Goal: Information Seeking & Learning: Learn about a topic

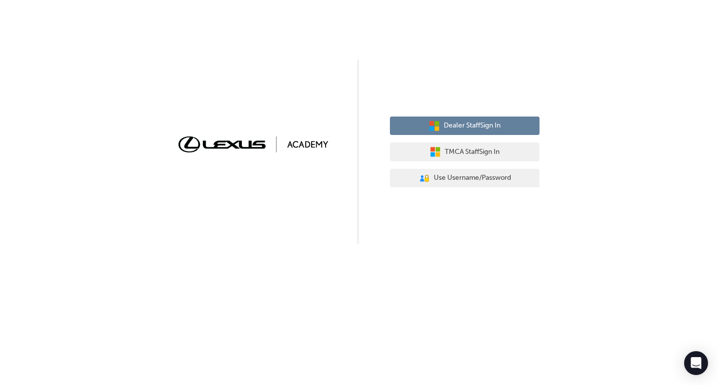
click at [473, 132] on button "Dealer Staff Sign In" at bounding box center [465, 126] width 150 height 19
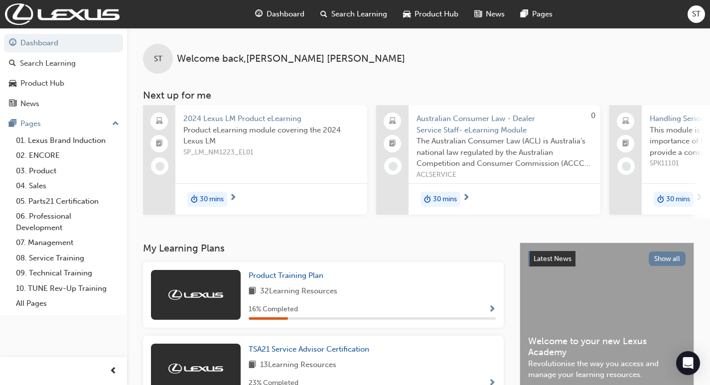
click at [200, 122] on span "2024 Lexus LM Product eLearning" at bounding box center [271, 118] width 176 height 11
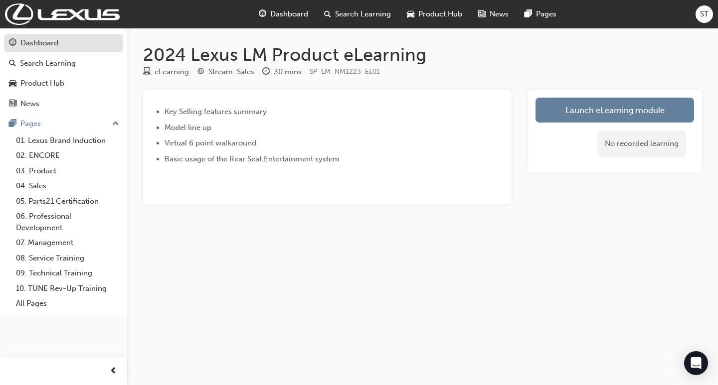
click at [55, 45] on div "Dashboard" at bounding box center [39, 42] width 38 height 11
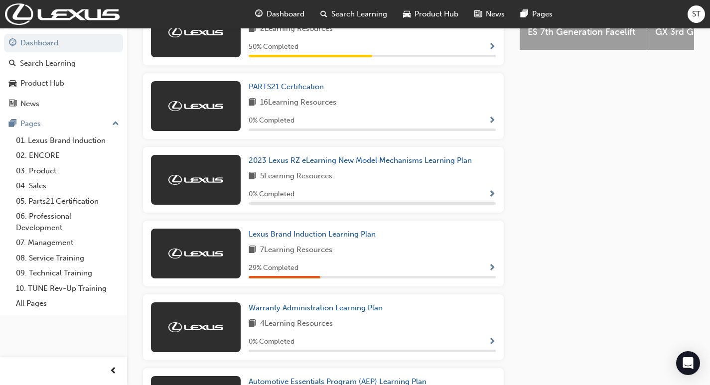
scroll to position [434, 0]
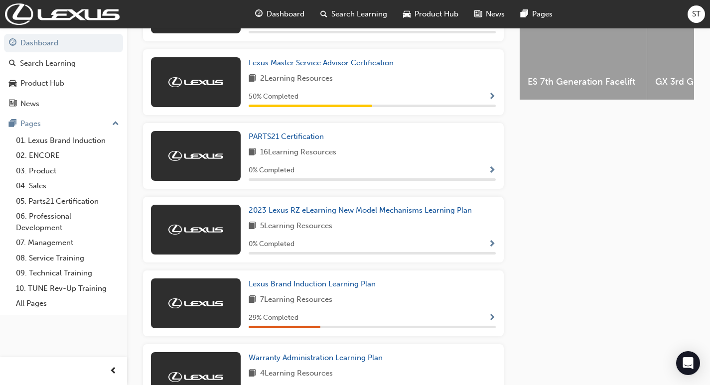
click at [479, 102] on div "50 % Completed" at bounding box center [372, 97] width 247 height 12
click at [488, 101] on div "50 % Completed" at bounding box center [372, 97] width 247 height 12
click at [306, 83] on span "2 Learning Resources" at bounding box center [296, 79] width 73 height 12
click at [276, 98] on span "50 % Completed" at bounding box center [274, 96] width 50 height 11
click at [287, 67] on span "Lexus Master Service Advisor Certification" at bounding box center [321, 62] width 145 height 9
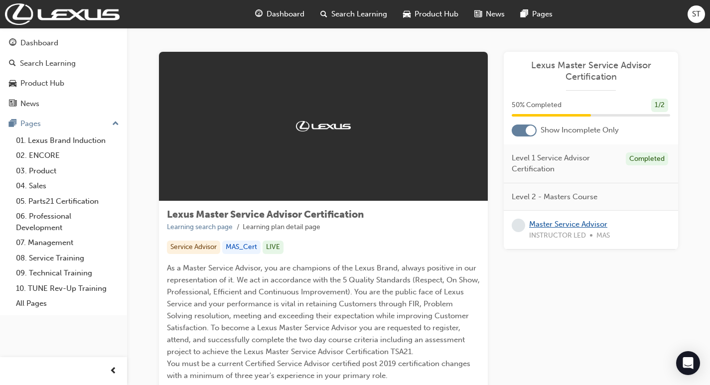
click at [576, 225] on link "Master Service Advisor" at bounding box center [568, 224] width 78 height 9
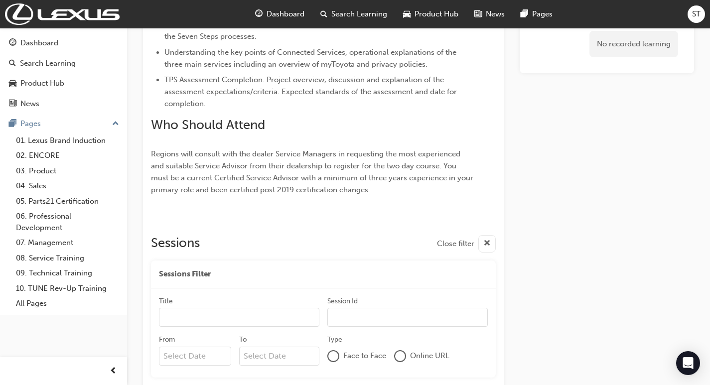
scroll to position [527, 0]
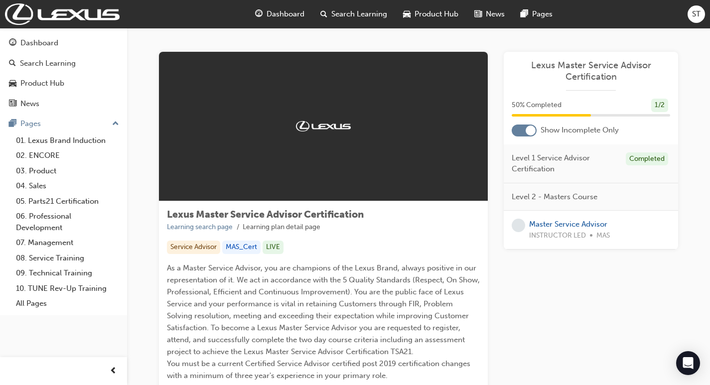
click at [544, 104] on span "50 % Completed" at bounding box center [537, 105] width 50 height 11
click at [530, 132] on div at bounding box center [531, 131] width 10 height 10
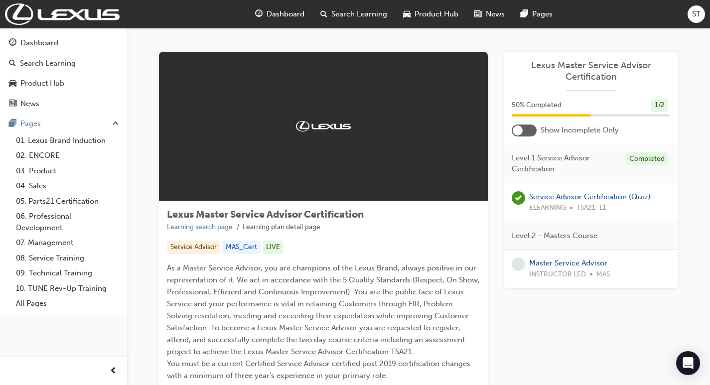
click at [565, 199] on link "Service Advisor Certification (Quiz)" at bounding box center [590, 196] width 122 height 9
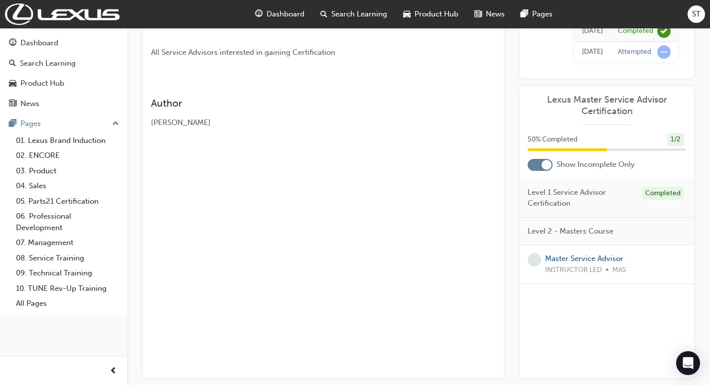
scroll to position [60, 0]
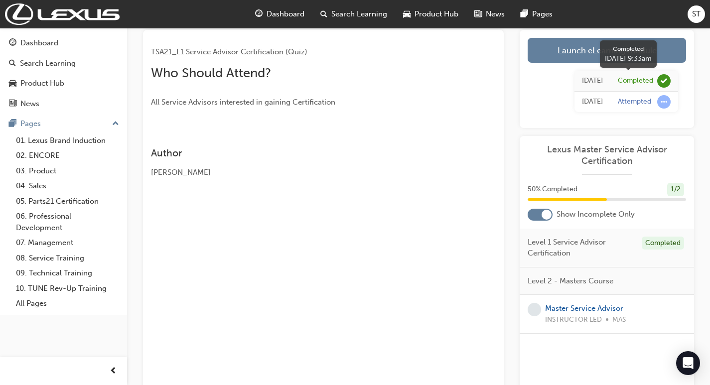
click at [639, 81] on div "Completed" at bounding box center [635, 80] width 35 height 9
click at [667, 80] on span "learningRecordVerb_COMPLETE-icon" at bounding box center [664, 80] width 13 height 13
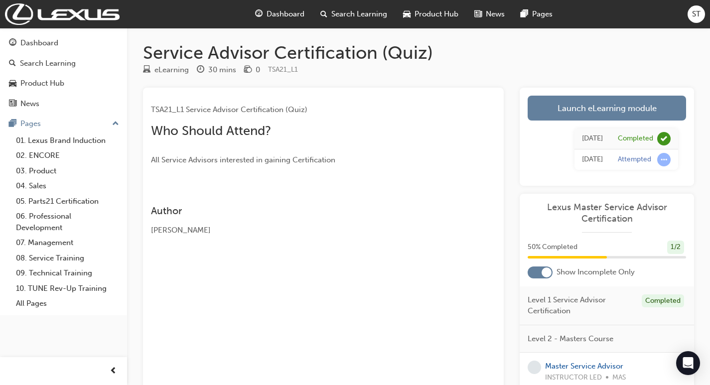
scroll to position [0, 0]
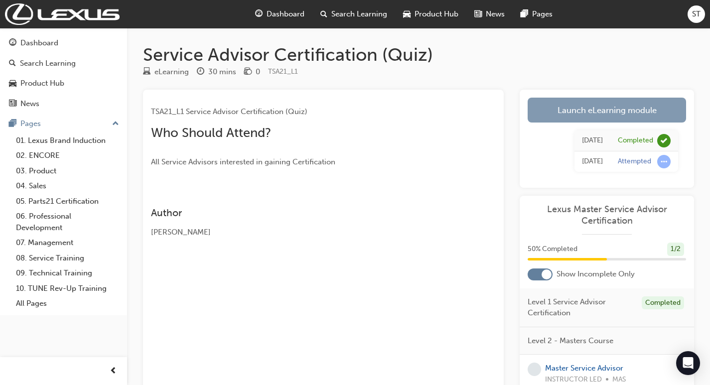
click at [587, 110] on link "Launch eLearning module" at bounding box center [607, 110] width 159 height 25
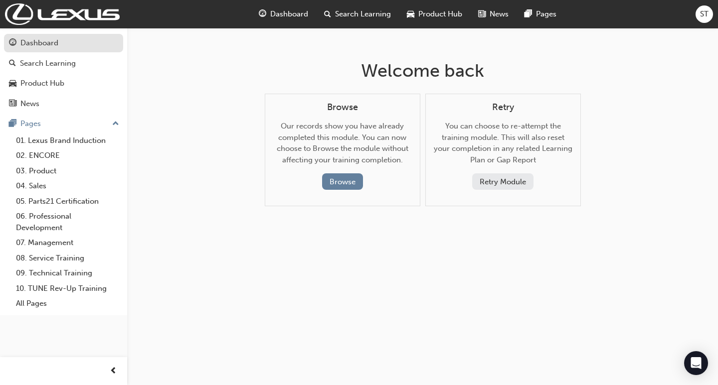
click at [47, 43] on div "Dashboard" at bounding box center [39, 42] width 38 height 11
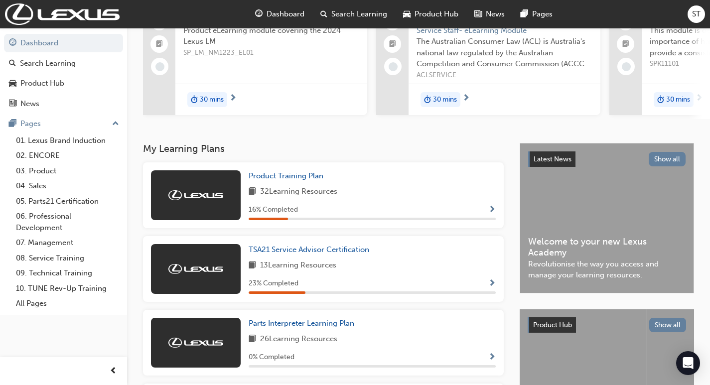
scroll to position [150, 0]
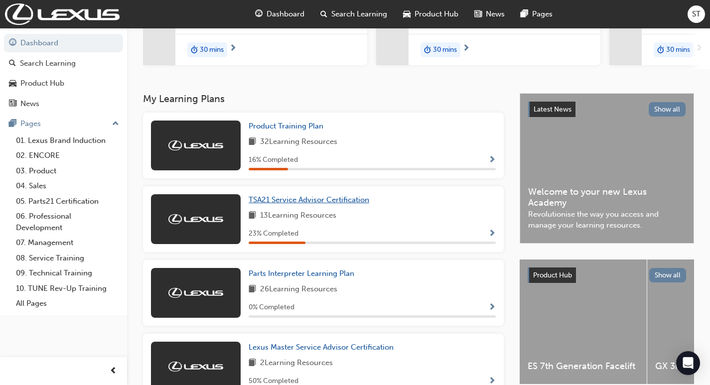
click at [312, 204] on span "TSA21 Service Advisor Certification" at bounding box center [309, 199] width 121 height 9
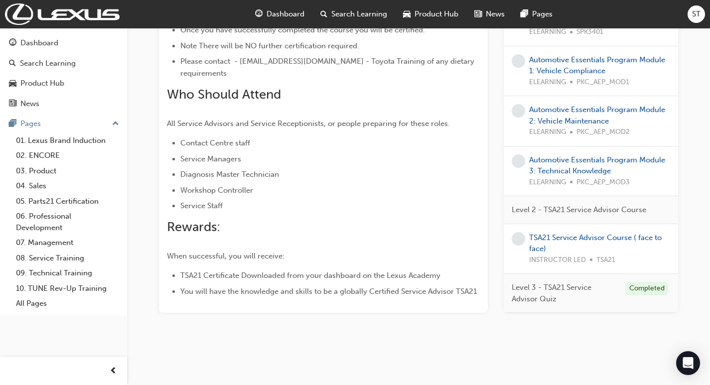
scroll to position [655, 0]
click at [648, 291] on div "Completed" at bounding box center [647, 288] width 42 height 13
click at [645, 286] on div "Completed" at bounding box center [647, 288] width 42 height 13
click at [516, 296] on span "Level 3 - TSA21 Service Advisor Quiz" at bounding box center [565, 293] width 106 height 22
click at [540, 279] on div "Level 3 - TSA21 Service Advisor Quiz Completed" at bounding box center [591, 293] width 174 height 39
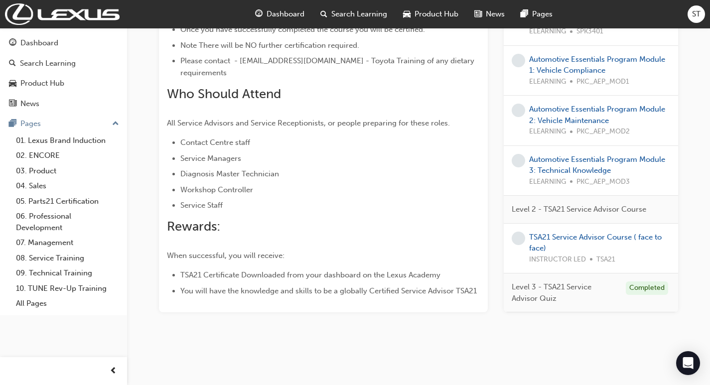
click at [561, 288] on span "Level 3 - TSA21 Service Advisor Quiz" at bounding box center [565, 293] width 106 height 22
click at [645, 287] on div "Completed" at bounding box center [647, 288] width 42 height 13
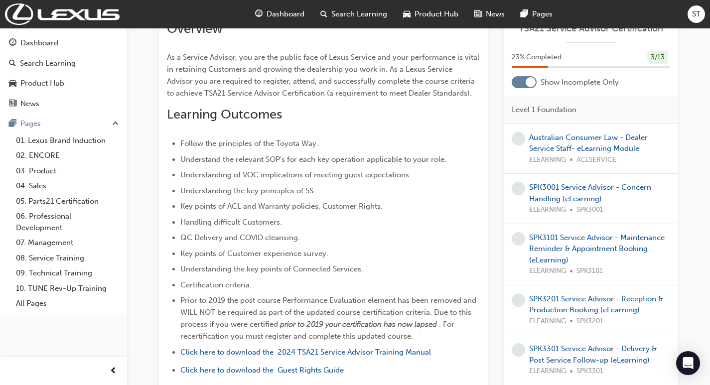
scroll to position [157, 0]
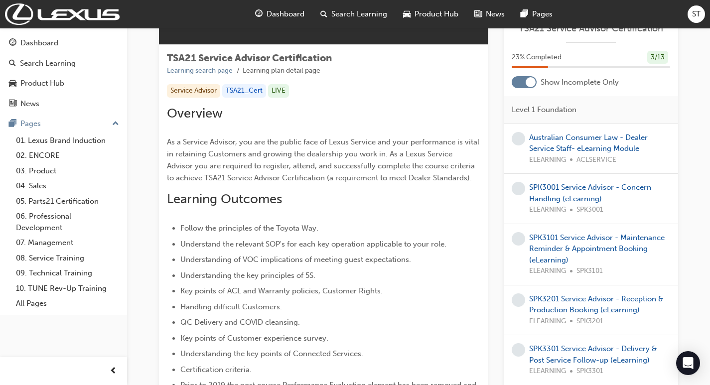
click at [280, 90] on div "LIVE" at bounding box center [278, 90] width 21 height 13
click at [249, 89] on div "TSA21_Cert" at bounding box center [244, 90] width 44 height 13
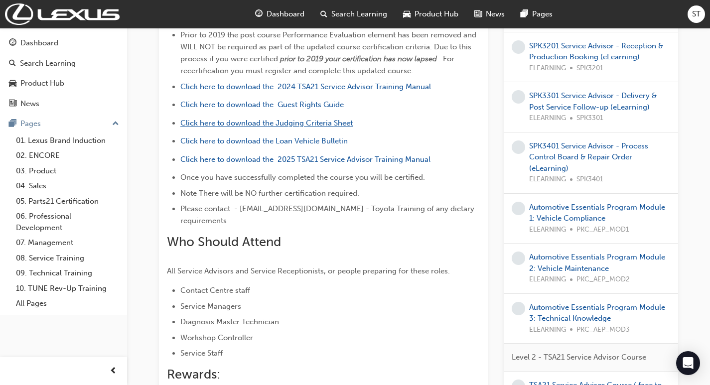
scroll to position [506, 0]
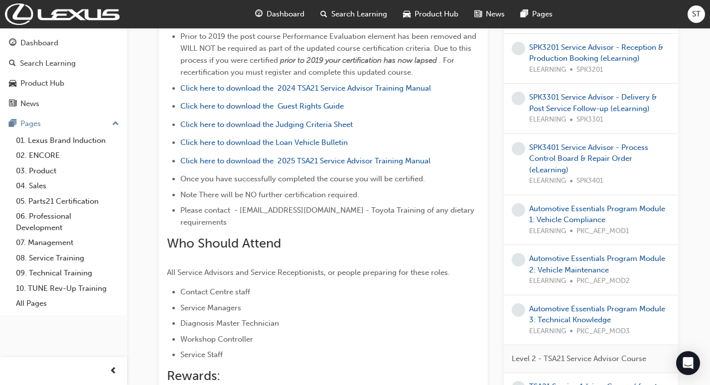
click at [283, 18] on span "Dashboard" at bounding box center [286, 13] width 38 height 11
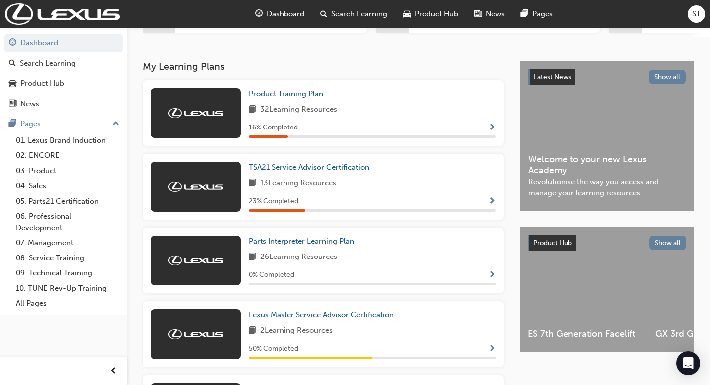
scroll to position [199, 0]
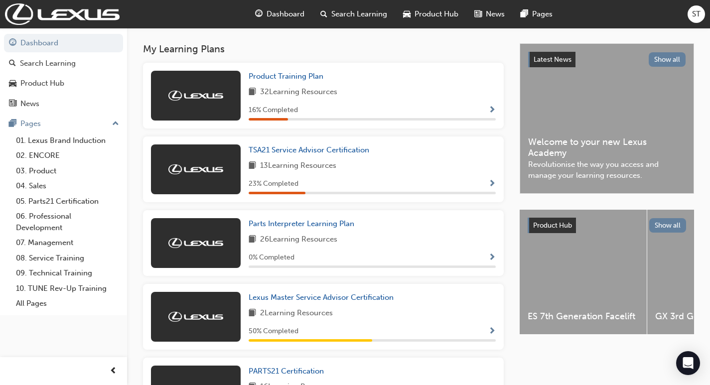
click at [492, 336] on span "Show Progress" at bounding box center [492, 332] width 7 height 9
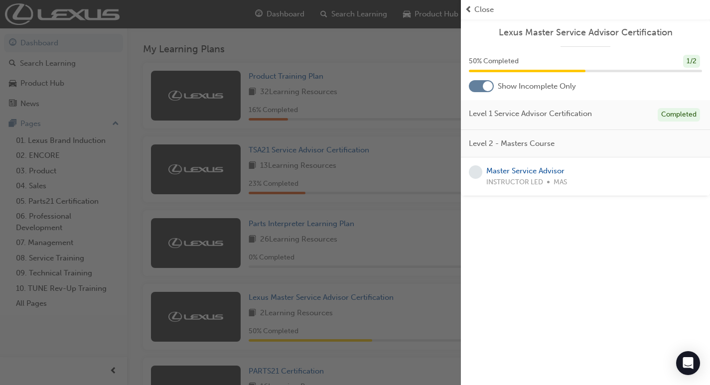
click at [490, 89] on div at bounding box center [488, 86] width 10 height 10
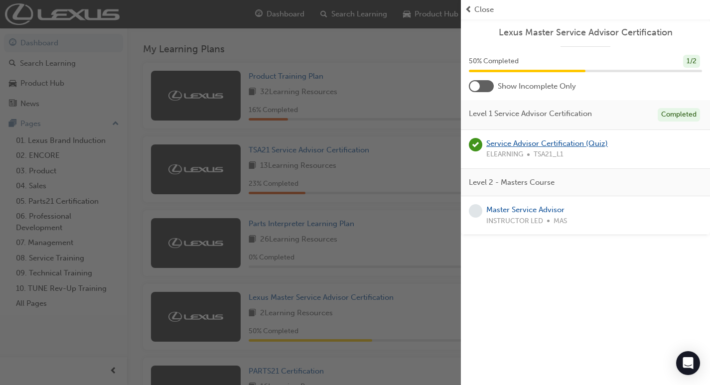
click at [517, 144] on link "Service Advisor Certification (Quiz)" at bounding box center [548, 143] width 122 height 9
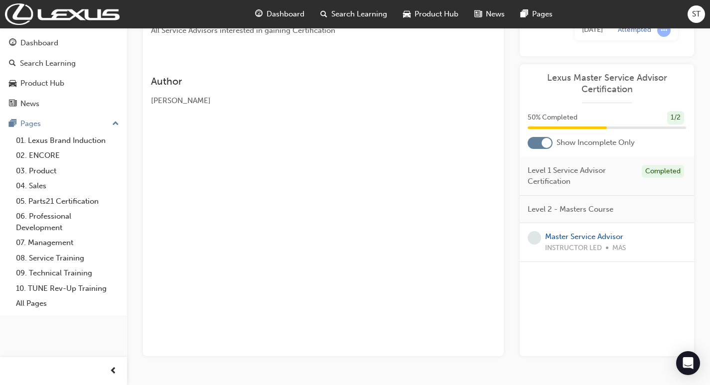
scroll to position [160, 0]
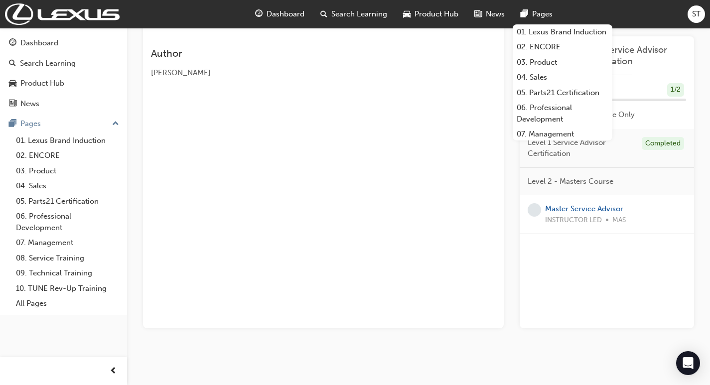
drag, startPoint x: 541, startPoint y: 25, endPoint x: 538, endPoint y: 19, distance: 6.7
click at [538, 19] on div "Pages" at bounding box center [537, 14] width 48 height 20
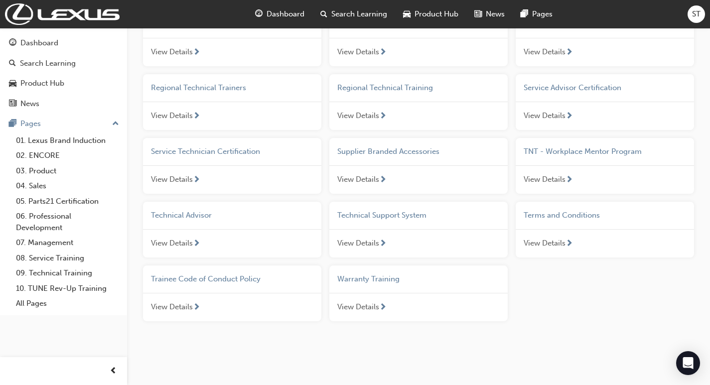
scroll to position [773, 0]
click at [56, 143] on link "01. Lexus Brand Induction" at bounding box center [67, 140] width 111 height 15
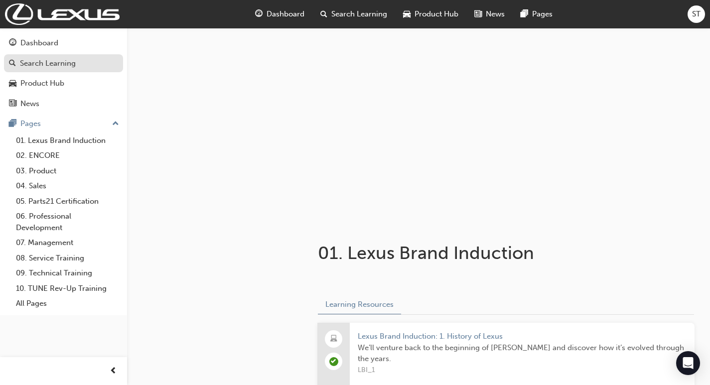
click at [19, 64] on div "Search Learning" at bounding box center [63, 63] width 109 height 12
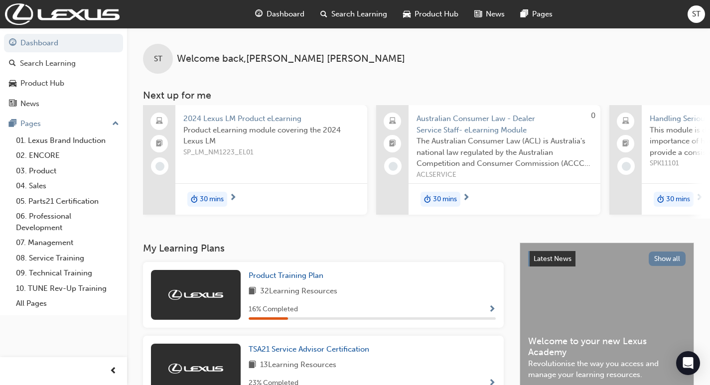
click at [283, 16] on span "Dashboard" at bounding box center [286, 13] width 38 height 11
click at [102, 126] on div "Pages" at bounding box center [63, 124] width 109 height 12
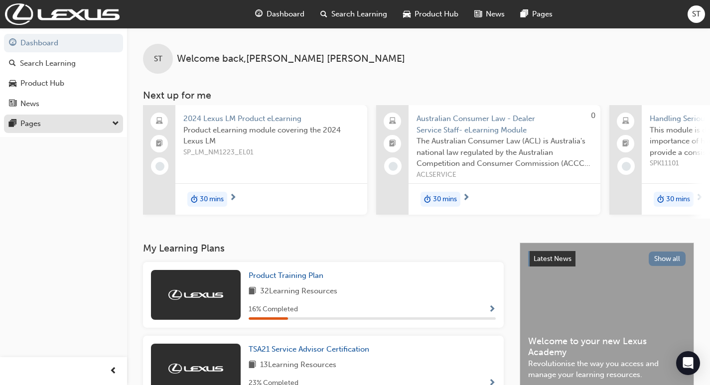
click at [72, 126] on div "Pages" at bounding box center [63, 124] width 109 height 12
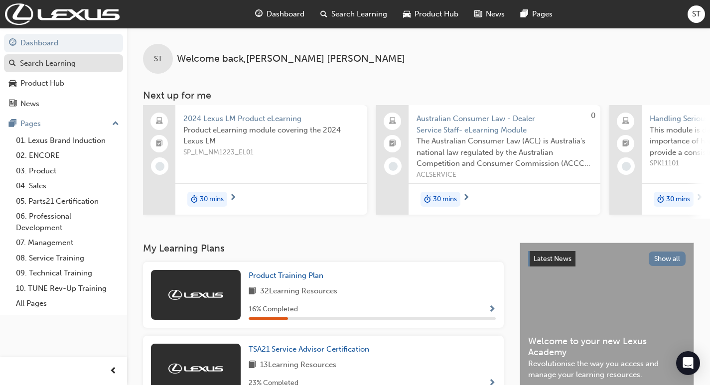
click at [52, 61] on div "Search Learning" at bounding box center [48, 63] width 56 height 11
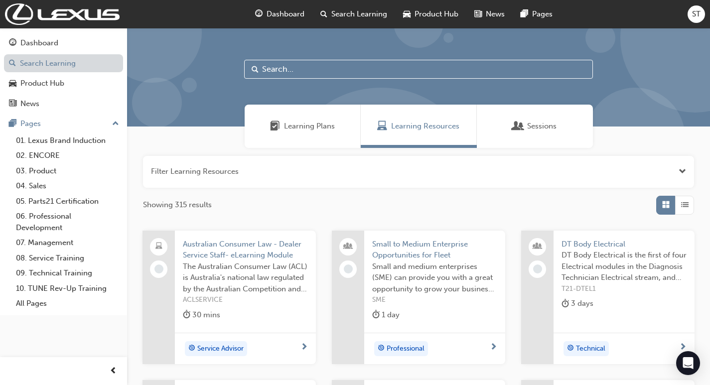
click at [4, 32] on button "Dashboard Search Learning Product Hub News Pages" at bounding box center [63, 73] width 119 height 83
click at [299, 68] on input "text" at bounding box center [418, 69] width 349 height 19
type input "MY TRC"
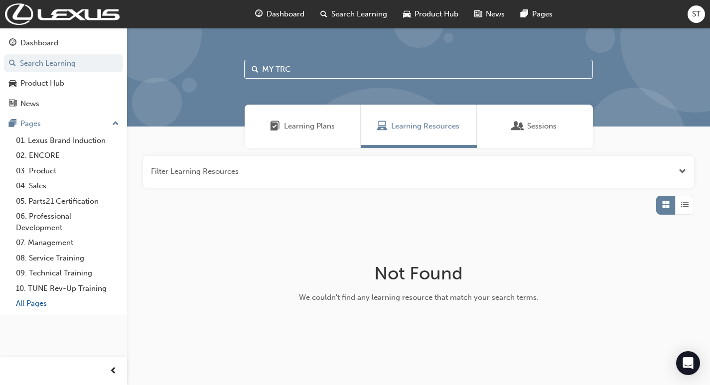
click at [34, 302] on link "All Pages" at bounding box center [67, 303] width 111 height 15
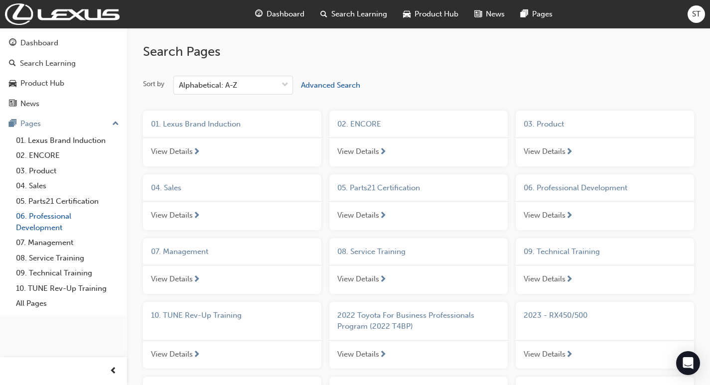
click at [43, 215] on link "06. Professional Development" at bounding box center [67, 222] width 111 height 26
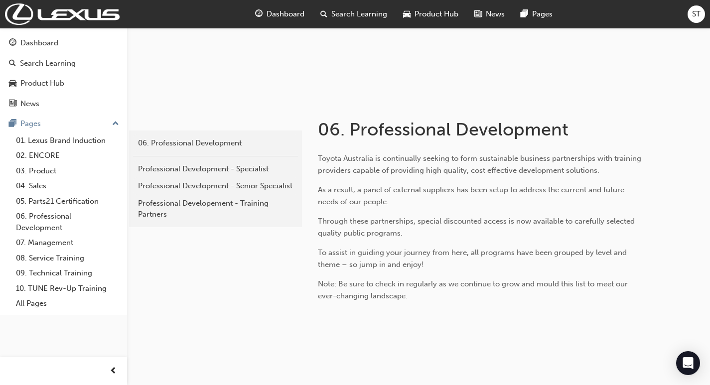
scroll to position [137, 0]
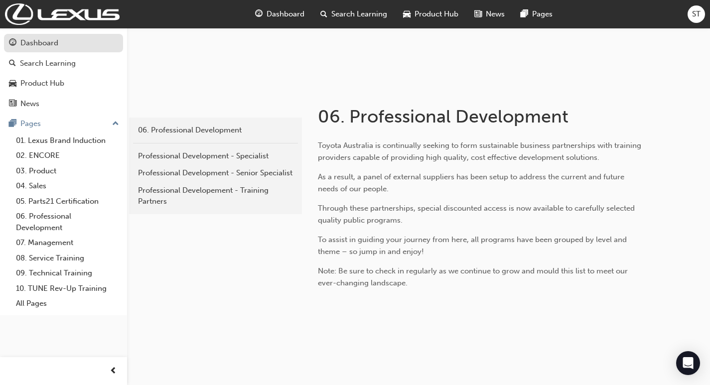
click at [51, 44] on div "Dashboard" at bounding box center [39, 42] width 38 height 11
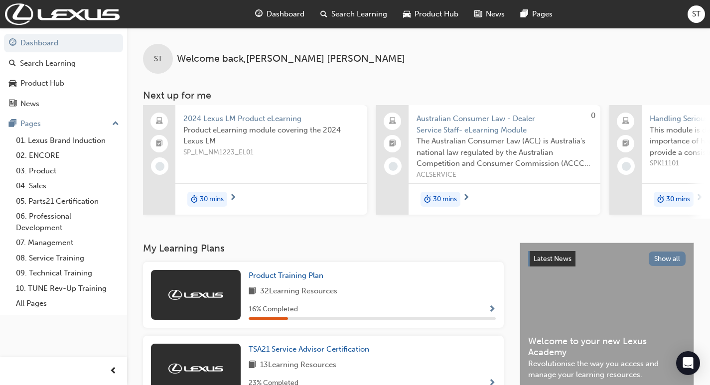
click at [698, 15] on span "ST" at bounding box center [696, 13] width 8 height 11
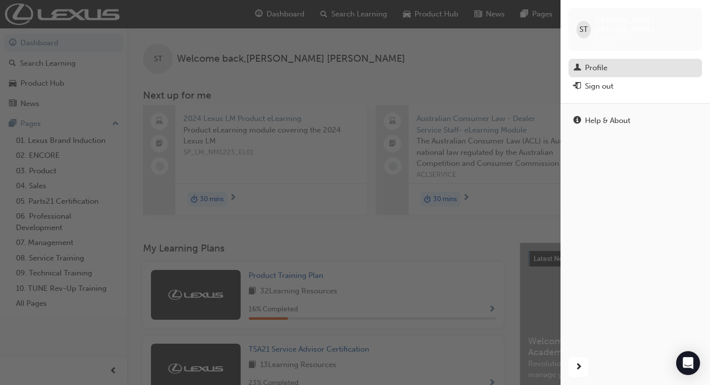
click at [594, 62] on div "Profile" at bounding box center [596, 67] width 22 height 11
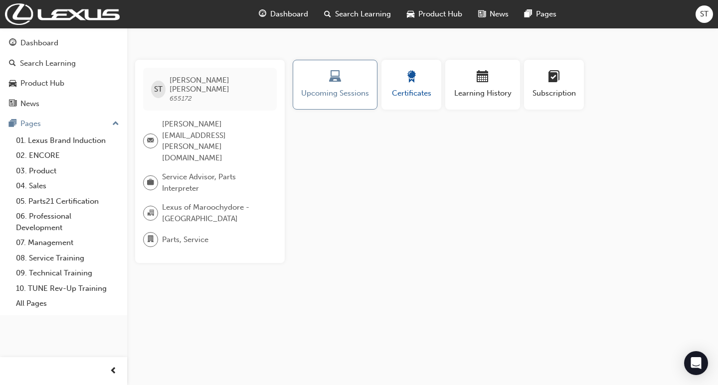
click at [416, 83] on span "award-icon" at bounding box center [411, 77] width 12 height 13
click at [150, 176] on span "briefcase-icon" at bounding box center [150, 182] width 7 height 13
click at [410, 87] on div "Certificates" at bounding box center [411, 85] width 44 height 28
click at [495, 95] on span "Learning History" at bounding box center [483, 93] width 60 height 11
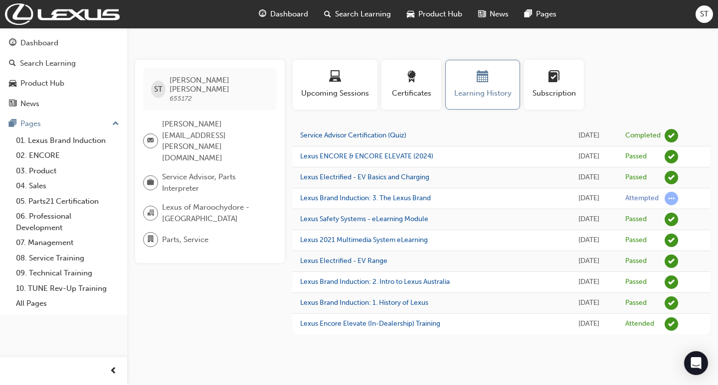
click at [379, 131] on td "Service Advisor Certification (Quiz)" at bounding box center [426, 136] width 267 height 21
click at [379, 135] on link "Service Advisor Certification (Quiz)" at bounding box center [353, 135] width 106 height 8
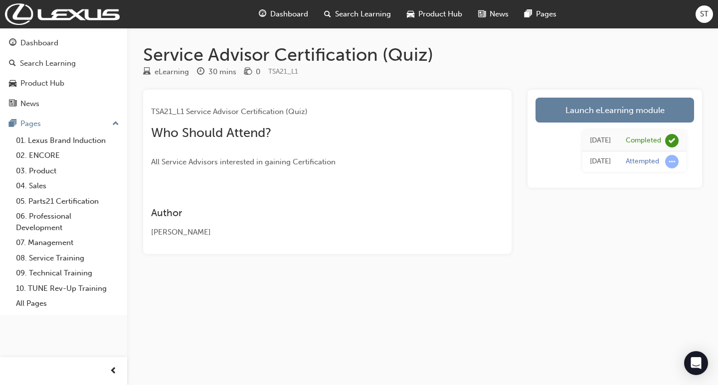
click at [647, 142] on div "Completed" at bounding box center [643, 140] width 35 height 9
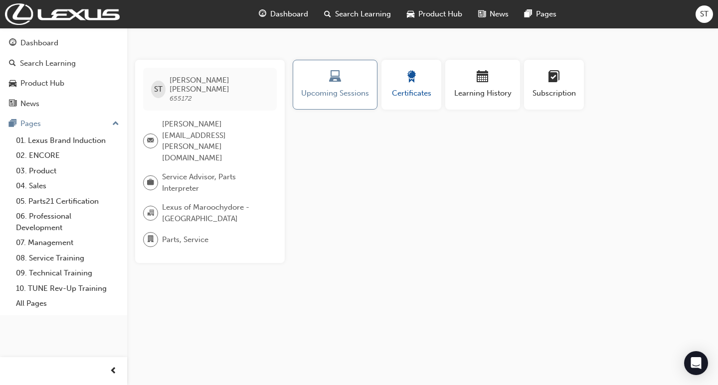
click at [402, 80] on div "button" at bounding box center [411, 78] width 45 height 15
click at [478, 88] on span "Learning History" at bounding box center [483, 93] width 60 height 11
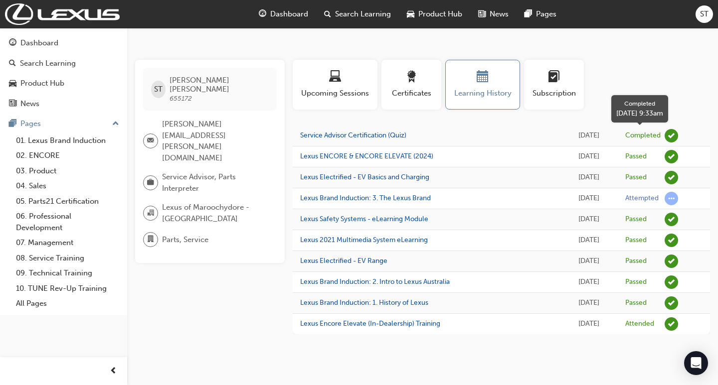
click at [678, 137] on span "learningRecordVerb_COMPLETE-icon" at bounding box center [671, 135] width 13 height 13
drag, startPoint x: 678, startPoint y: 137, endPoint x: 648, endPoint y: 114, distance: 37.3
click at [552, 83] on span "learningplan-icon" at bounding box center [554, 77] width 12 height 13
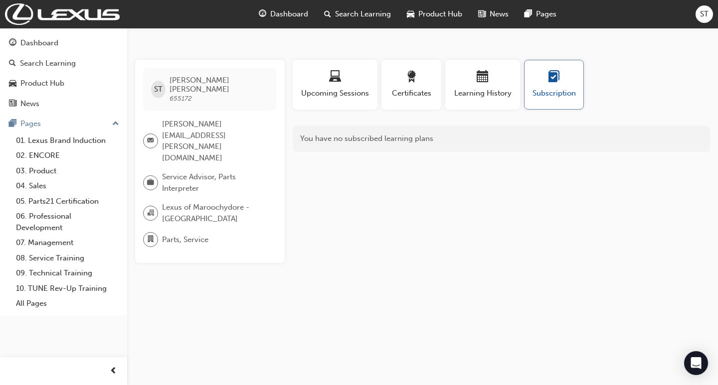
click at [524, 87] on button "Subscription" at bounding box center [554, 85] width 60 height 50
click at [496, 88] on span "Learning History" at bounding box center [483, 93] width 60 height 11
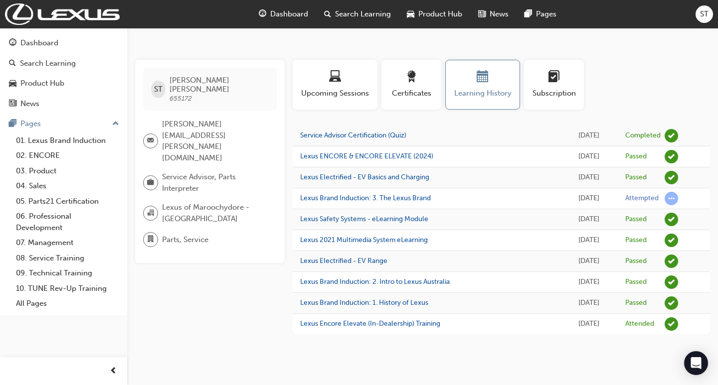
drag, startPoint x: 371, startPoint y: 139, endPoint x: 218, endPoint y: 267, distance: 198.9
click at [218, 267] on div "ST [PERSON_NAME] 655172 [PERSON_NAME][EMAIL_ADDRESS][PERSON_NAME][DOMAIN_NAME] …" at bounding box center [214, 197] width 158 height 275
click at [411, 81] on span "award-icon" at bounding box center [411, 77] width 12 height 13
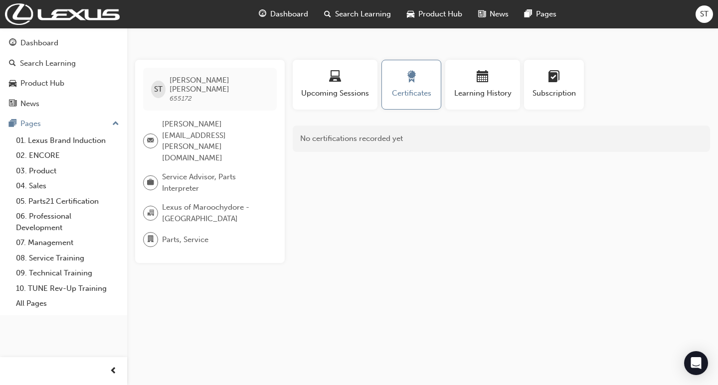
click at [338, 138] on div "No certifications recorded yet" at bounding box center [501, 139] width 417 height 26
click at [410, 80] on span "award-icon" at bounding box center [411, 77] width 12 height 13
drag, startPoint x: 410, startPoint y: 80, endPoint x: 403, endPoint y: 98, distance: 18.6
click at [403, 98] on span "Certificates" at bounding box center [411, 93] width 44 height 11
click at [469, 97] on span "Learning History" at bounding box center [483, 93] width 60 height 11
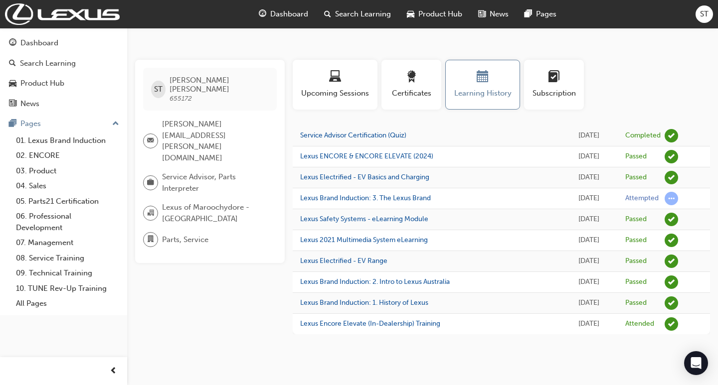
click at [186, 81] on span "[PERSON_NAME]" at bounding box center [219, 85] width 99 height 18
click at [46, 45] on div "Dashboard" at bounding box center [39, 42] width 38 height 11
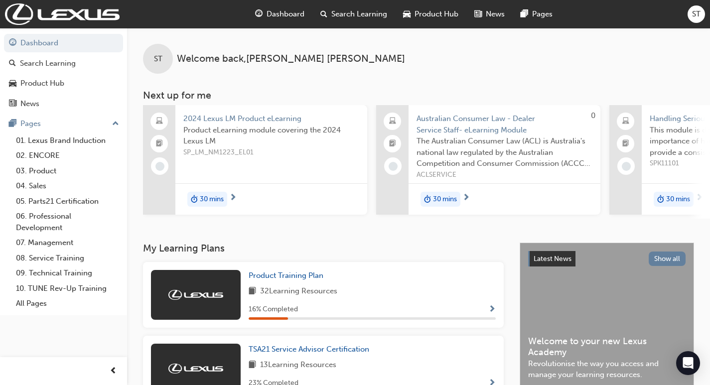
click at [492, 15] on span "News" at bounding box center [495, 13] width 19 height 11
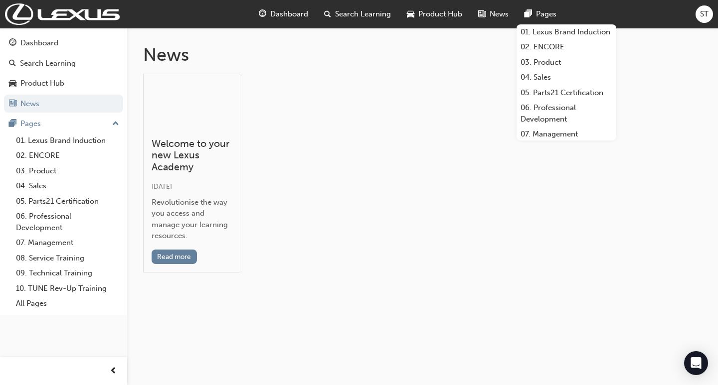
click at [534, 19] on div "Pages" at bounding box center [540, 14] width 48 height 20
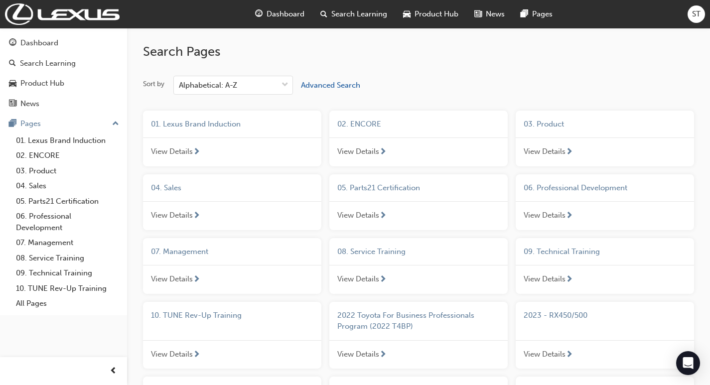
click at [358, 13] on span "Search Learning" at bounding box center [360, 13] width 56 height 11
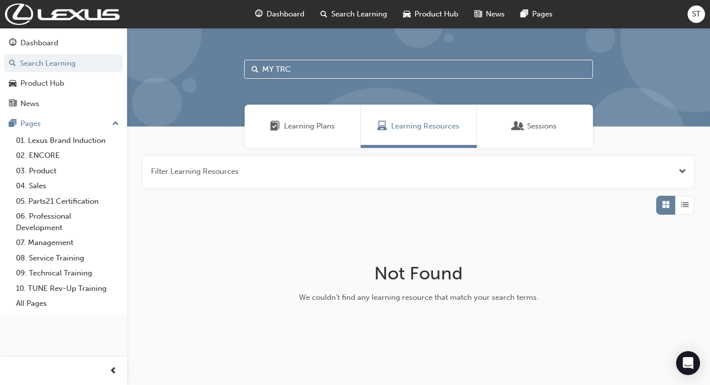
click at [536, 127] on span "Sessions" at bounding box center [541, 126] width 29 height 11
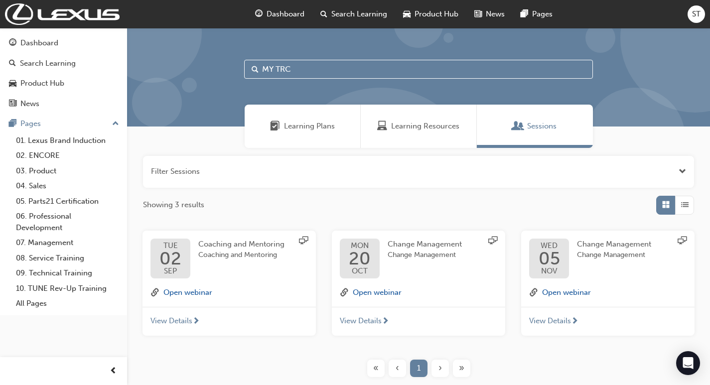
click at [433, 125] on span "Learning Resources" at bounding box center [425, 126] width 68 height 11
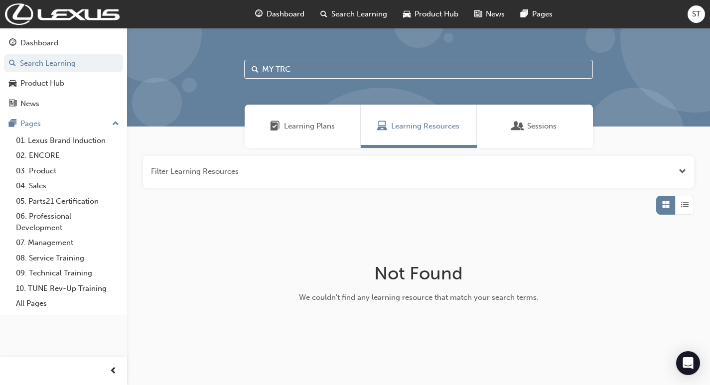
click at [305, 125] on span "Learning Plans" at bounding box center [309, 126] width 51 height 11
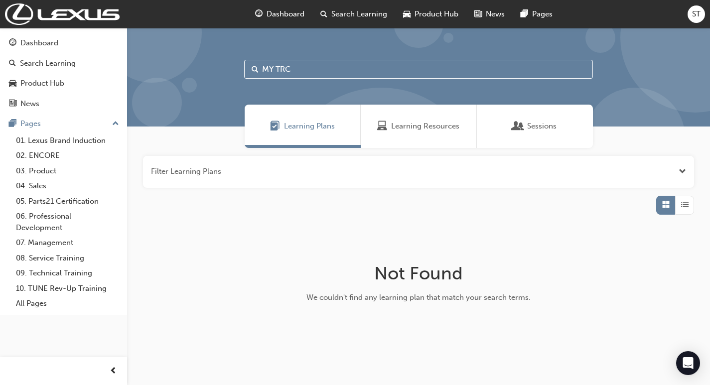
click at [303, 64] on input "MY TRC" at bounding box center [418, 69] width 349 height 19
click at [306, 74] on input "MY TRC" at bounding box center [418, 69] width 349 height 19
click at [306, 72] on input "MY TRC" at bounding box center [418, 69] width 349 height 19
click at [692, 10] on span "ST" at bounding box center [696, 13] width 8 height 11
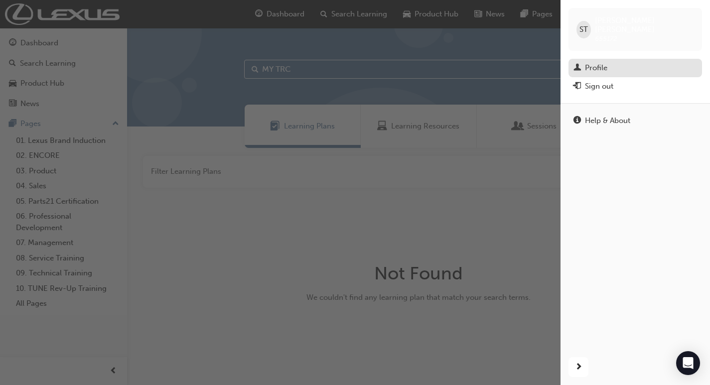
click at [588, 62] on div "Profile" at bounding box center [596, 67] width 22 height 11
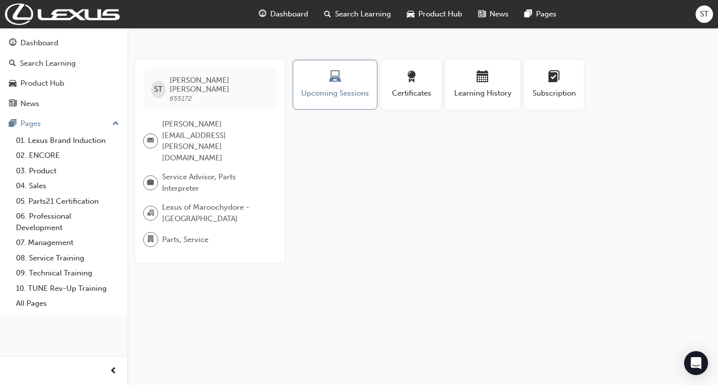
click at [179, 82] on span "[PERSON_NAME]" at bounding box center [219, 85] width 99 height 18
click at [151, 85] on div "ST" at bounding box center [158, 89] width 14 height 17
click at [163, 84] on span "ST" at bounding box center [158, 89] width 8 height 11
click at [415, 85] on div "button" at bounding box center [411, 78] width 45 height 15
click at [478, 93] on span "Learning History" at bounding box center [483, 93] width 60 height 11
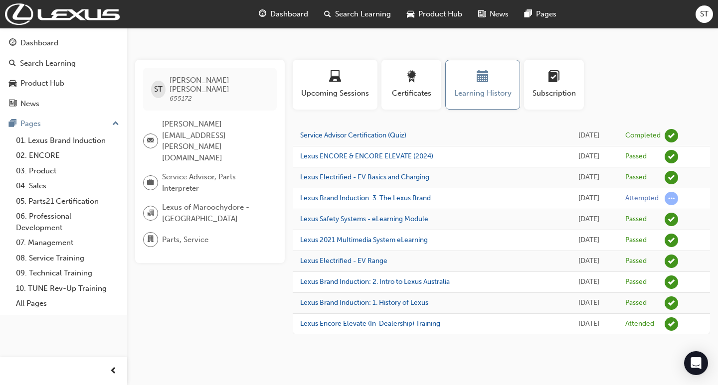
drag, startPoint x: 322, startPoint y: 150, endPoint x: 324, endPoint y: 141, distance: 9.1
click at [323, 149] on td "Lexus ENCORE & ENCORE ELEVATE (2024)" at bounding box center [426, 157] width 267 height 21
click at [326, 135] on link "Service Advisor Certification (Quiz)" at bounding box center [353, 135] width 106 height 8
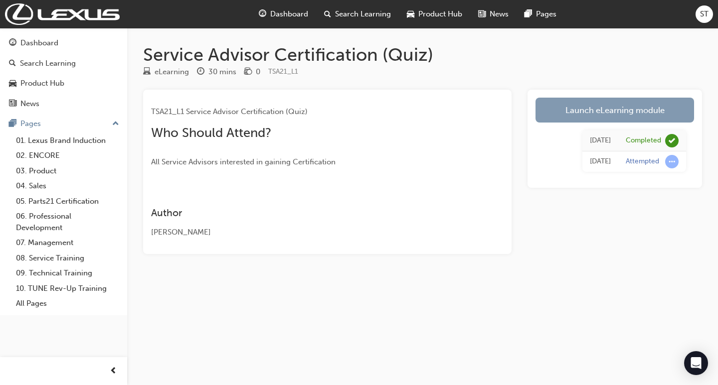
click at [586, 108] on link "Launch eLearning module" at bounding box center [614, 110] width 159 height 25
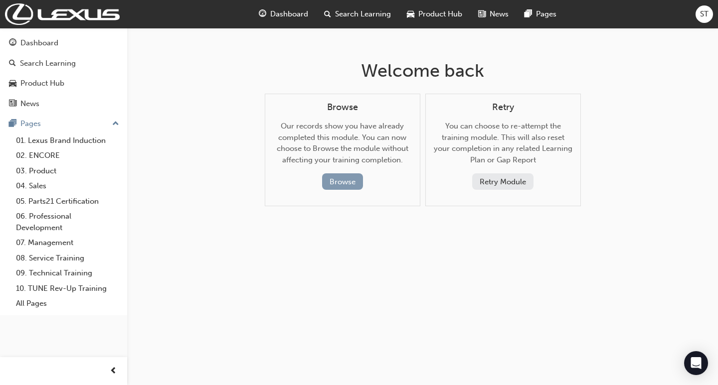
click at [352, 181] on button "Browse" at bounding box center [342, 181] width 41 height 16
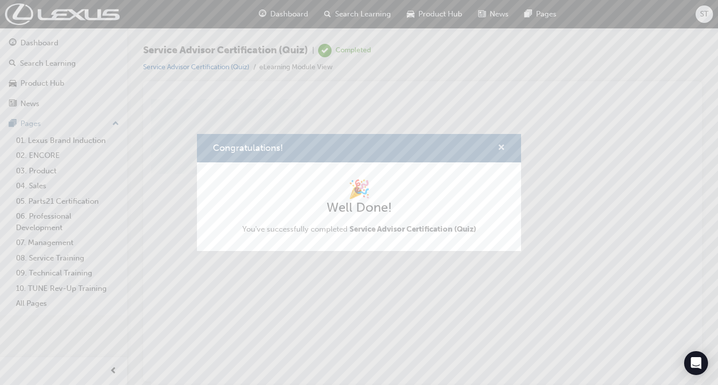
click at [502, 147] on span "cross-icon" at bounding box center [501, 148] width 7 height 9
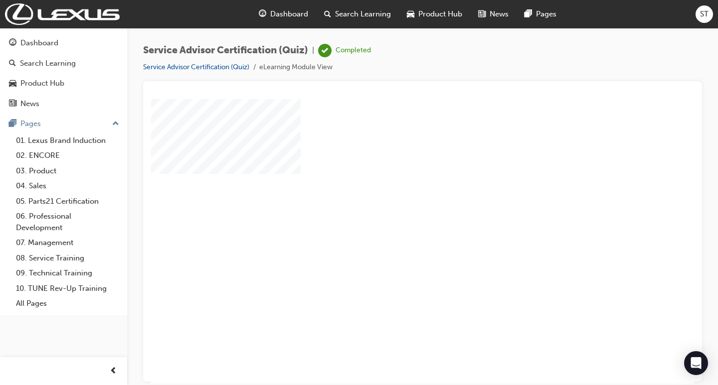
click at [394, 212] on div "play" at bounding box center [394, 212] width 0 height 0
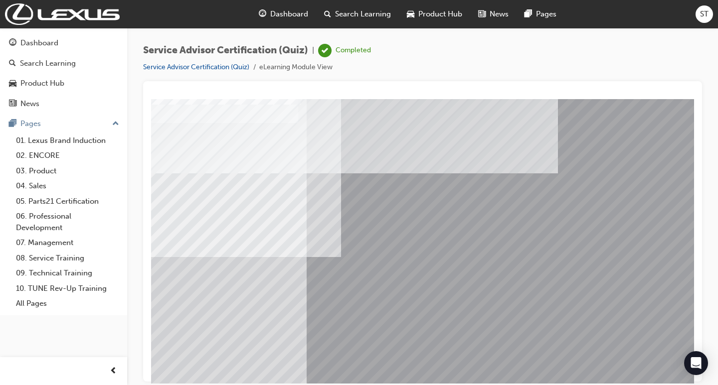
scroll to position [82, 0]
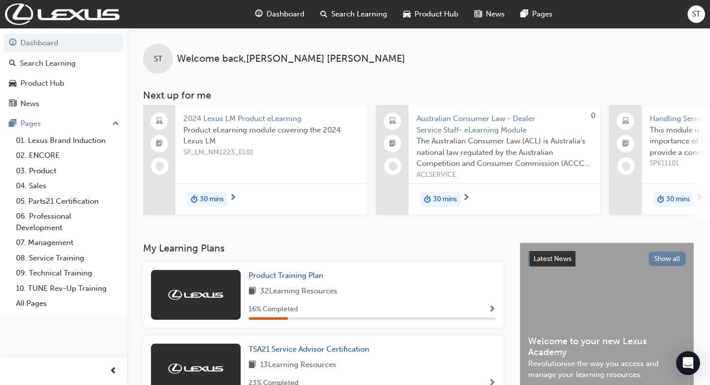
click at [225, 120] on span "2024 Lexus LM Product eLearning" at bounding box center [271, 118] width 176 height 11
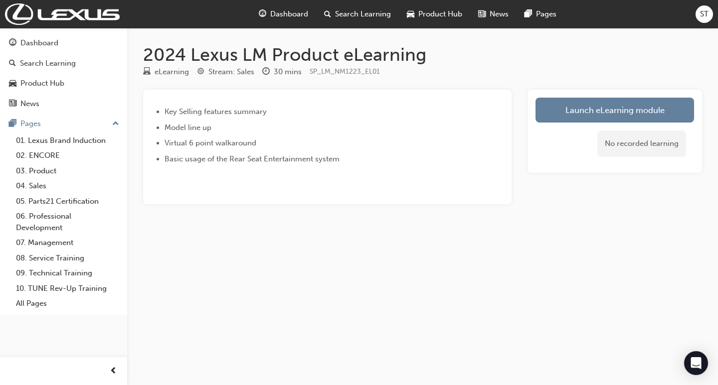
click at [706, 13] on span "ST" at bounding box center [704, 13] width 8 height 11
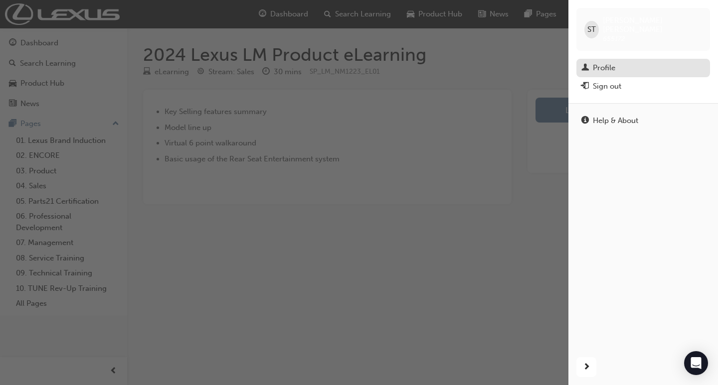
click at [603, 62] on div "Profile" at bounding box center [604, 67] width 22 height 11
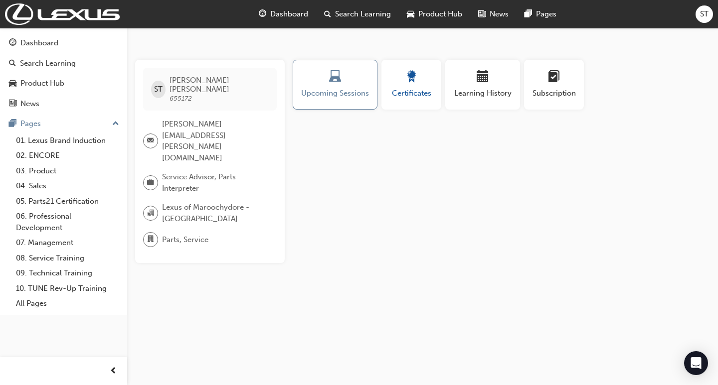
click at [400, 73] on div "button" at bounding box center [411, 78] width 45 height 15
